Goal: Information Seeking & Learning: Learn about a topic

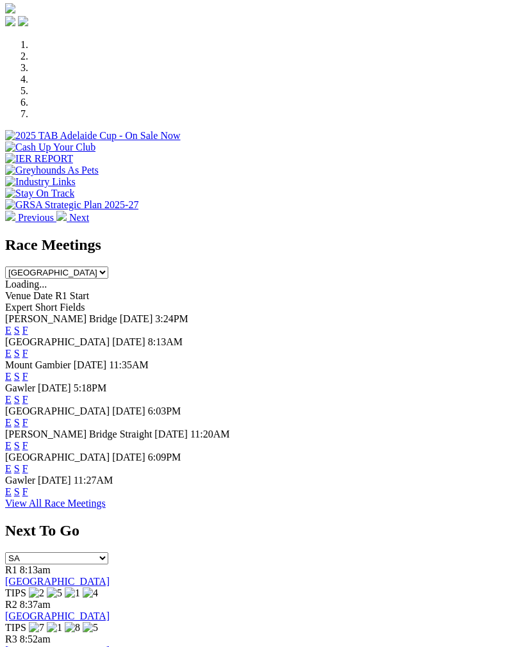
scroll to position [388, 0]
click at [28, 348] on link "F" at bounding box center [25, 353] width 6 height 11
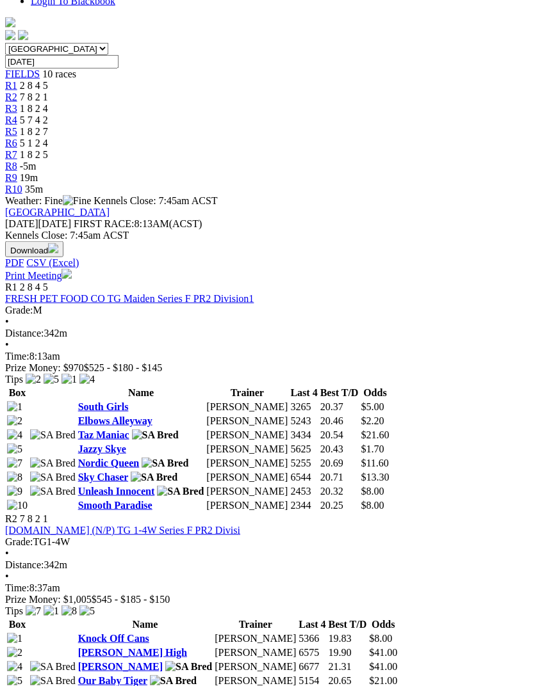
scroll to position [394, 0]
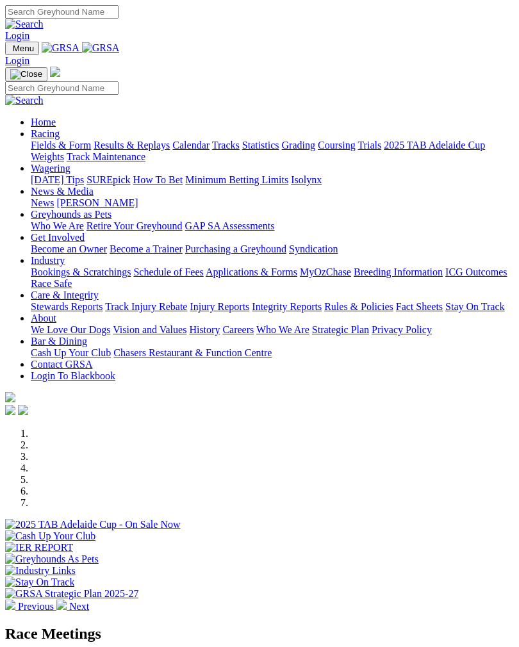
scroll to position [388, 0]
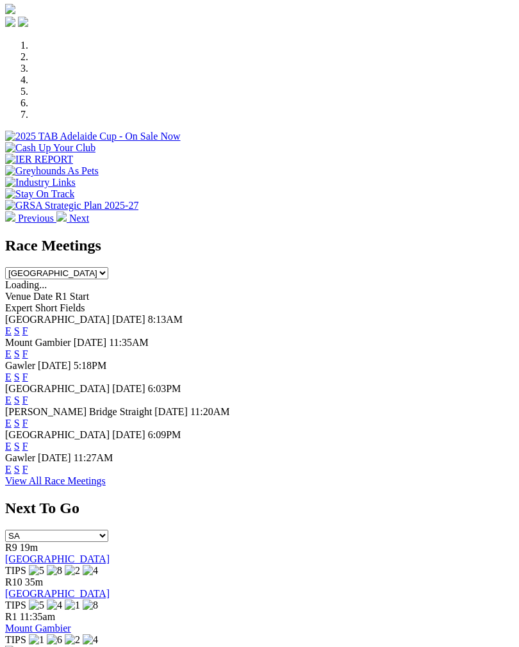
click at [28, 371] on link "F" at bounding box center [25, 376] width 6 height 11
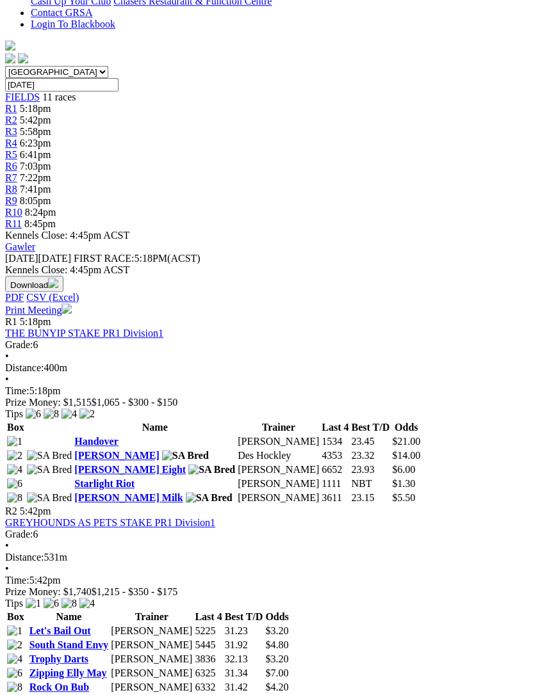
scroll to position [358, 0]
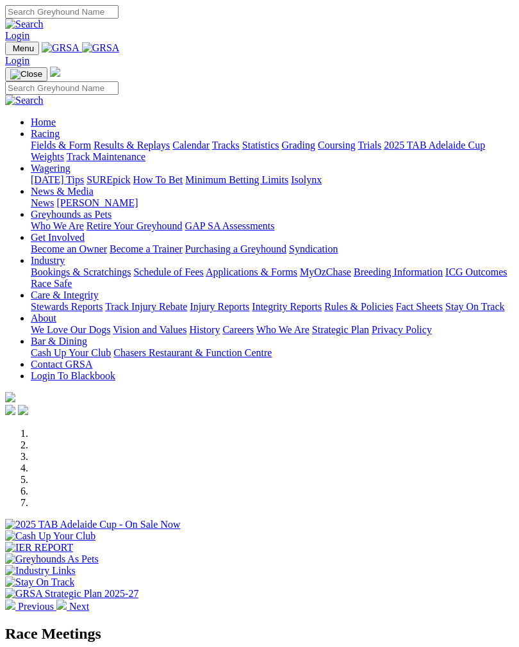
scroll to position [388, 0]
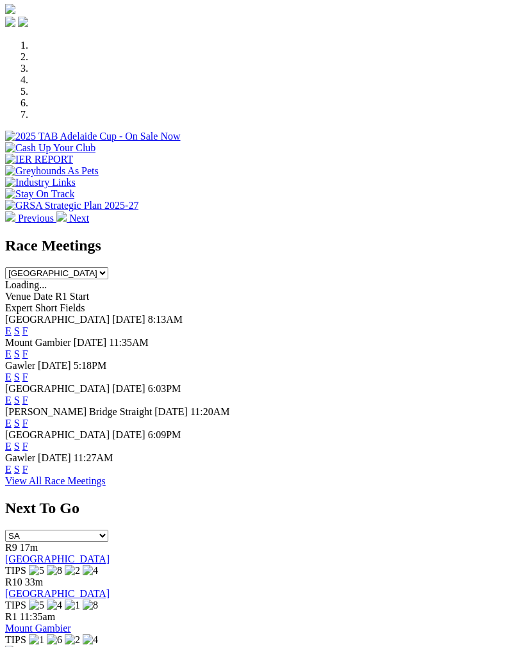
click at [28, 417] on link "F" at bounding box center [25, 422] width 6 height 11
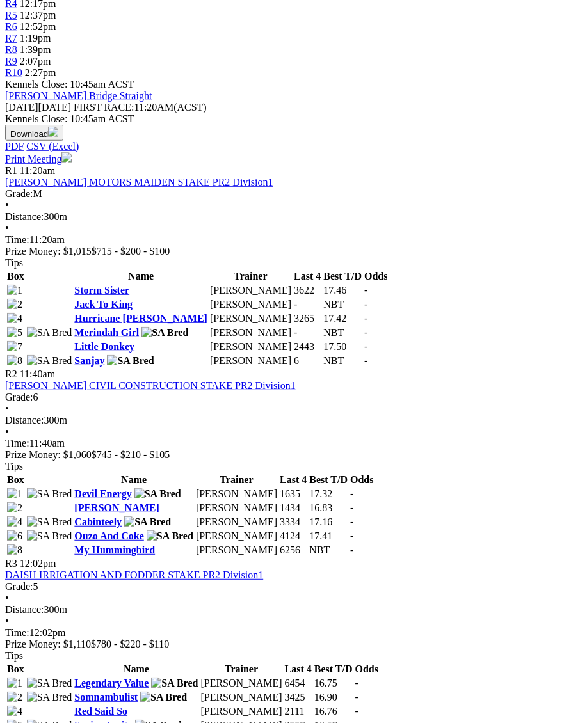
scroll to position [489, 0]
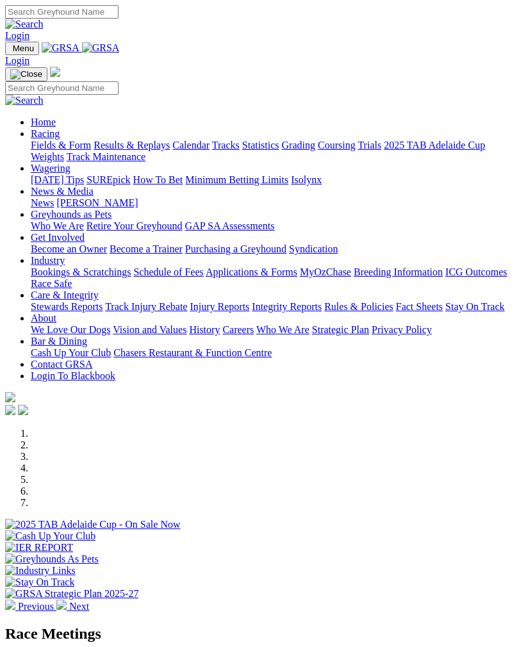
scroll to position [388, 0]
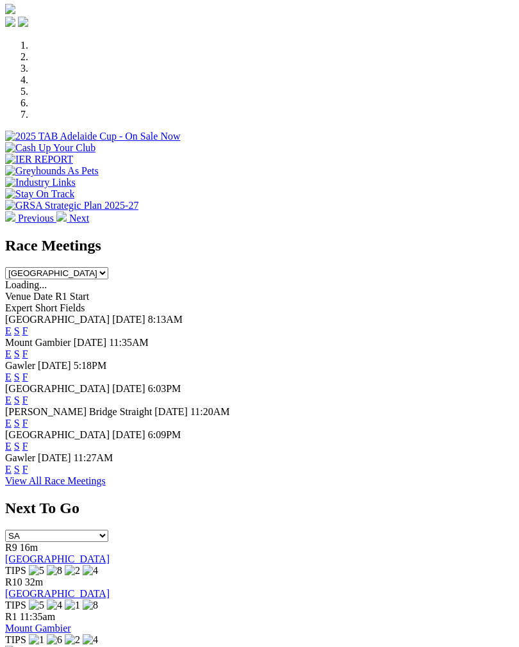
click at [28, 474] on link "F" at bounding box center [25, 468] width 6 height 11
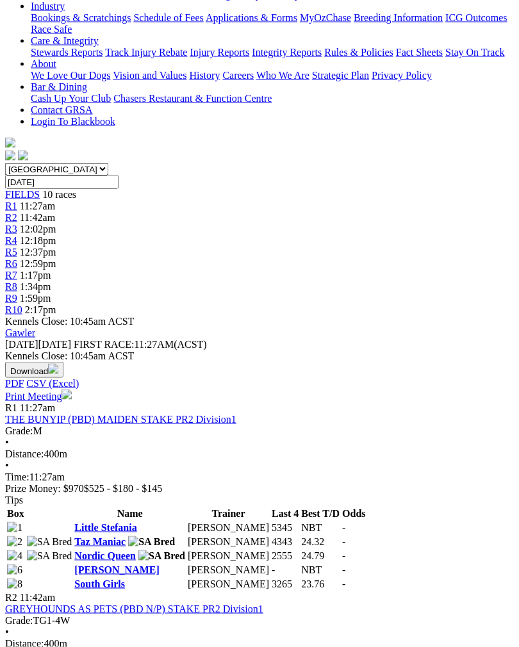
scroll to position [256, 0]
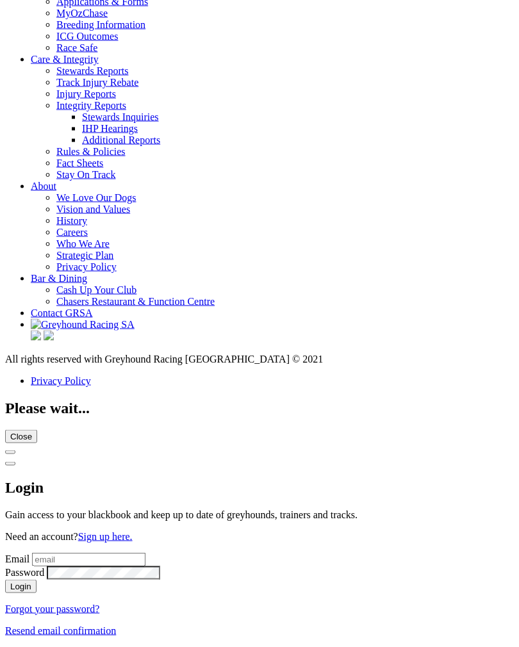
scroll to position [4738, 0]
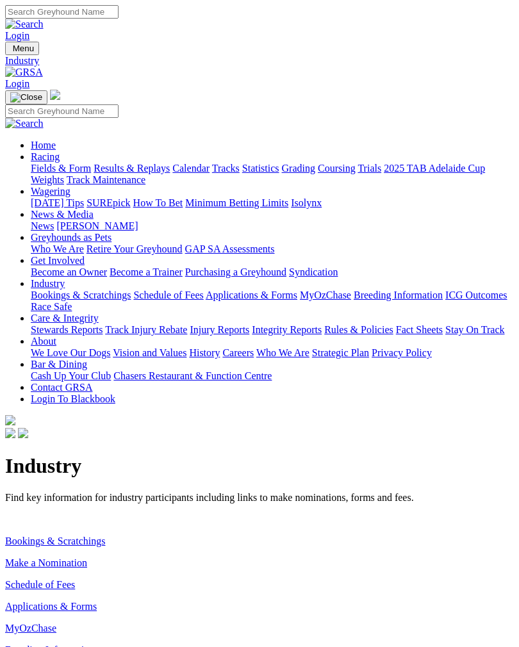
click at [83, 557] on link "Make a Nomination" at bounding box center [46, 562] width 82 height 11
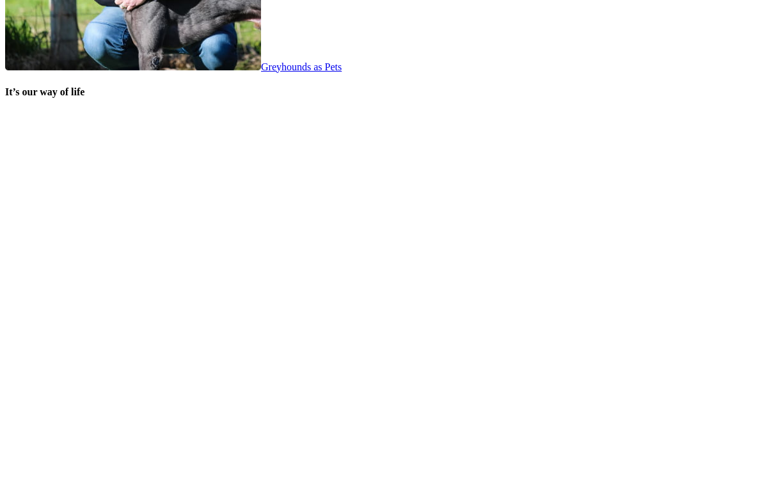
scroll to position [2622, 0]
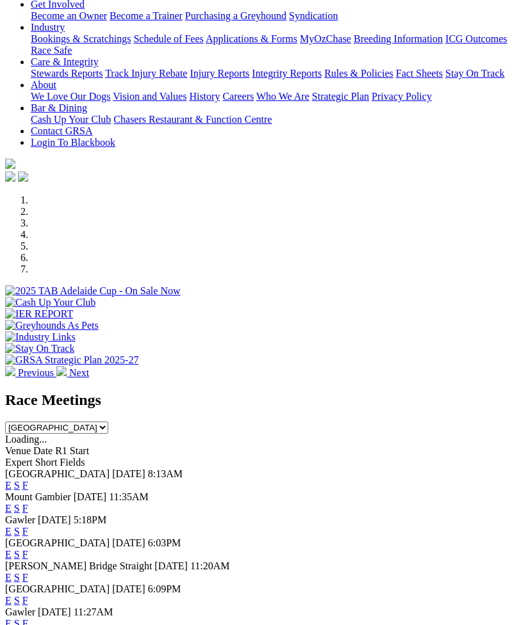
scroll to position [234, 0]
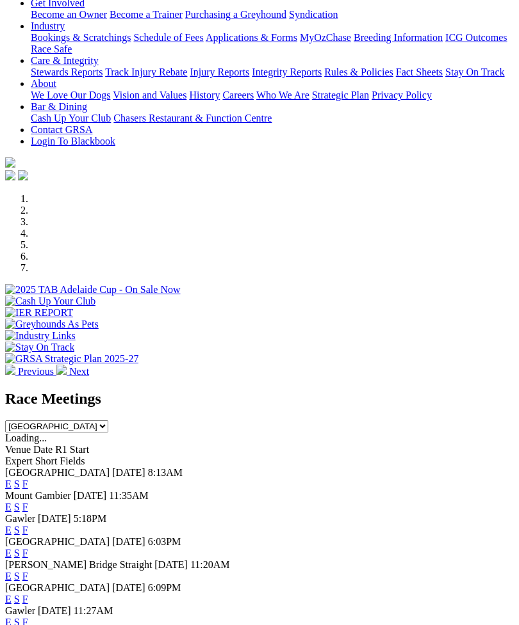
click at [28, 478] on link "F" at bounding box center [25, 530] width 6 height 11
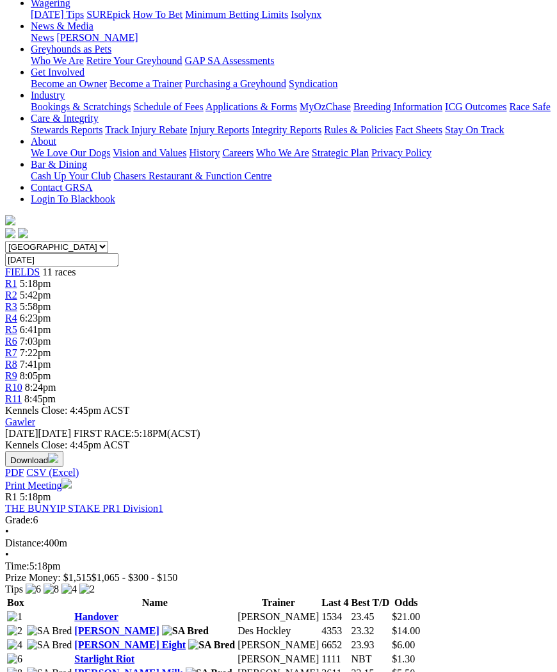
scroll to position [187, 0]
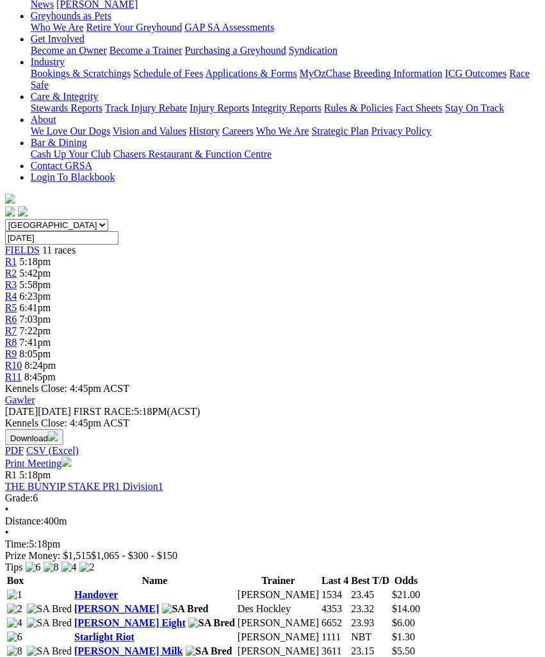
scroll to position [221, 3]
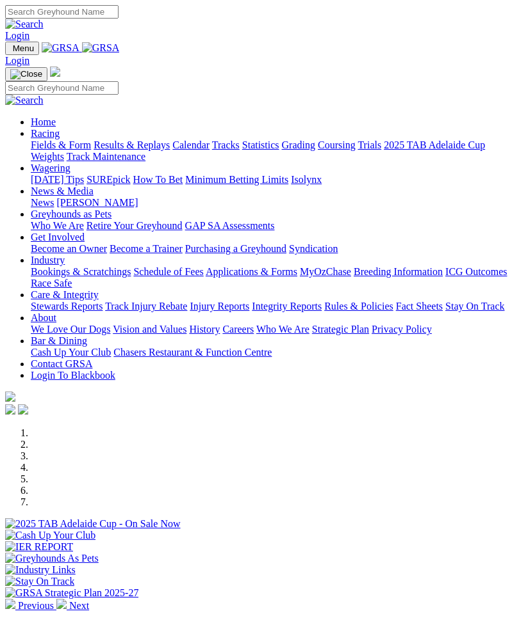
scroll to position [276, 0]
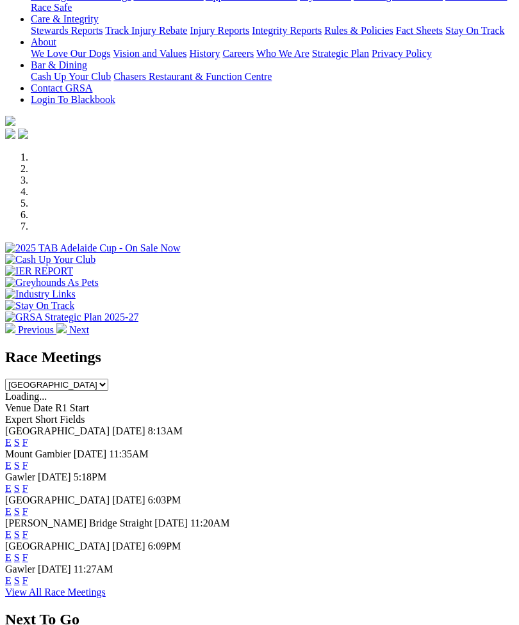
click at [28, 529] on link "F" at bounding box center [25, 534] width 6 height 11
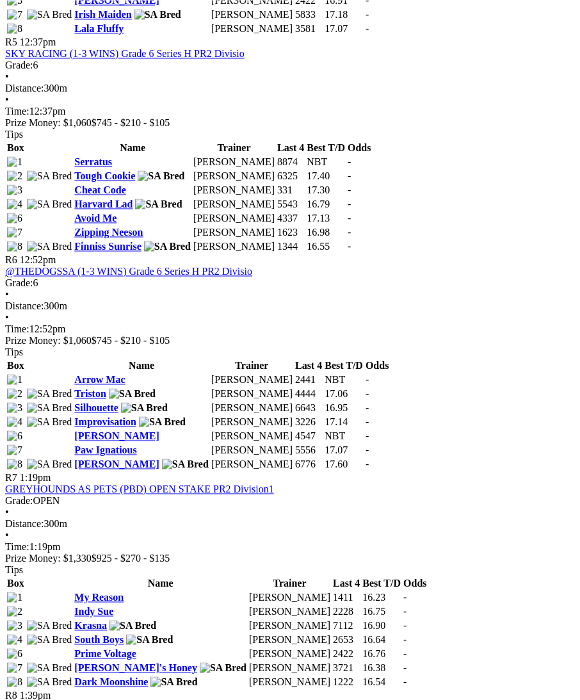
scroll to position [1430, 0]
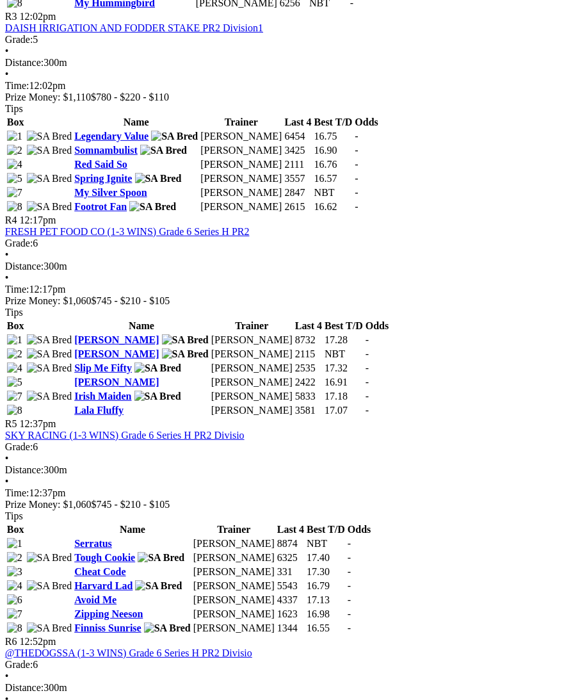
scroll to position [1044, 4]
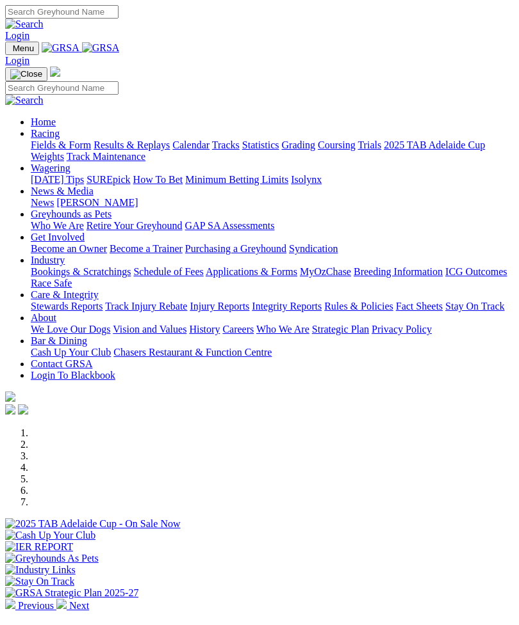
scroll to position [276, 0]
